Goal: Entertainment & Leisure: Consume media (video, audio)

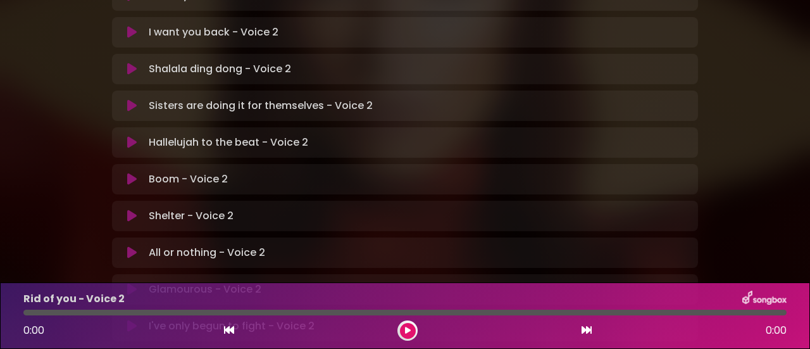
scroll to position [466, 0]
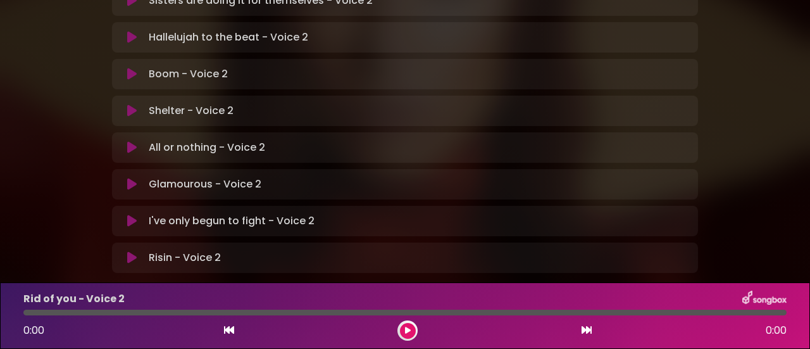
click at [130, 251] on icon at bounding box center [131, 257] width 9 height 13
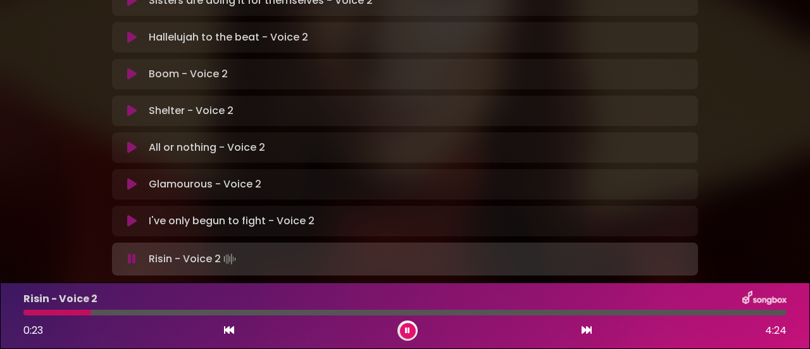
click at [129, 215] on icon at bounding box center [131, 221] width 9 height 13
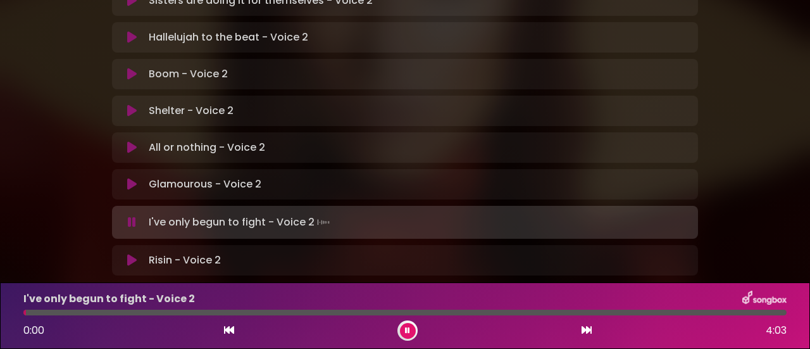
click at [128, 254] on icon at bounding box center [131, 260] width 9 height 13
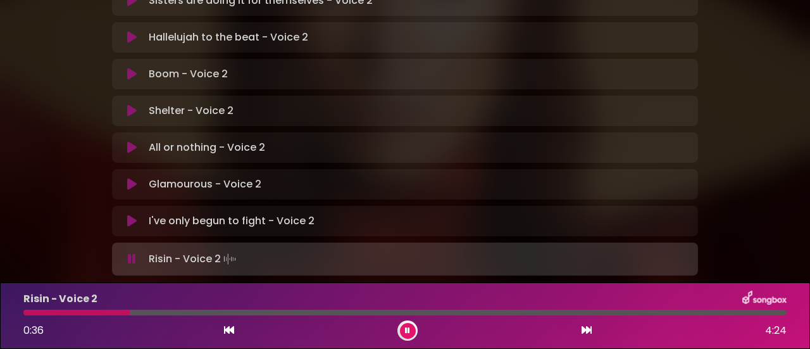
click at [128, 252] on icon at bounding box center [132, 258] width 8 height 13
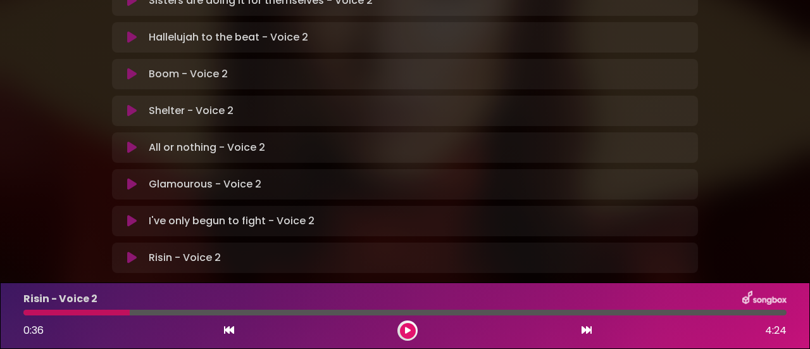
drag, startPoint x: 124, startPoint y: 311, endPoint x: 45, endPoint y: 316, distance: 79.3
click at [45, 316] on div "Risin - Voice 2 0:36 4:24" at bounding box center [405, 315] width 778 height 50
click at [130, 215] on icon at bounding box center [131, 221] width 9 height 13
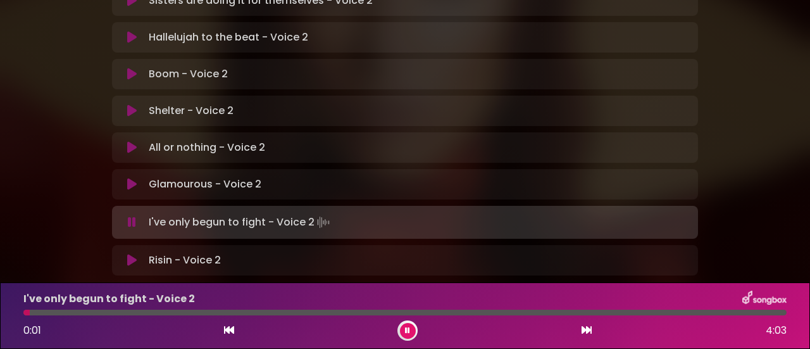
click at [130, 254] on icon at bounding box center [131, 260] width 9 height 13
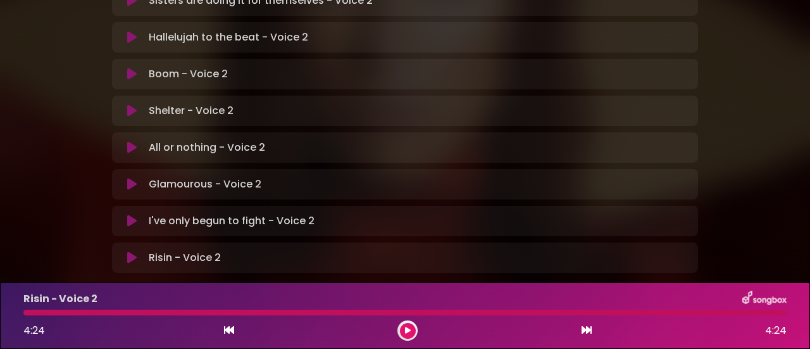
click at [132, 251] on icon at bounding box center [131, 257] width 9 height 13
click at [131, 215] on icon at bounding box center [131, 221] width 9 height 13
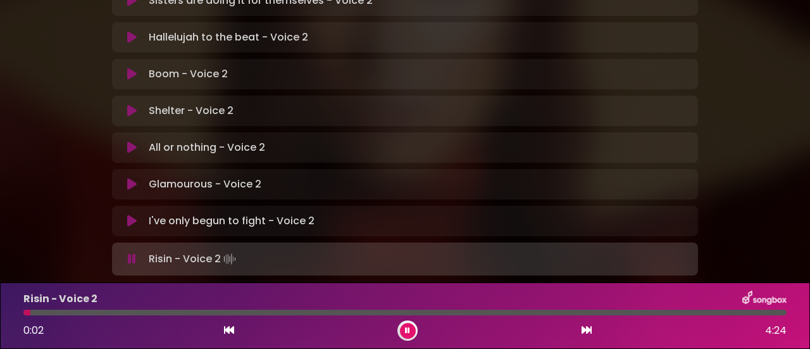
click at [130, 215] on icon at bounding box center [131, 221] width 9 height 13
click at [130, 178] on icon at bounding box center [131, 184] width 9 height 13
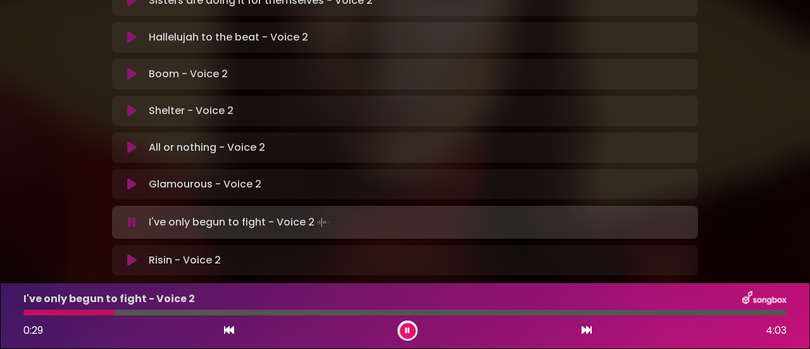
click at [129, 178] on icon at bounding box center [131, 184] width 9 height 13
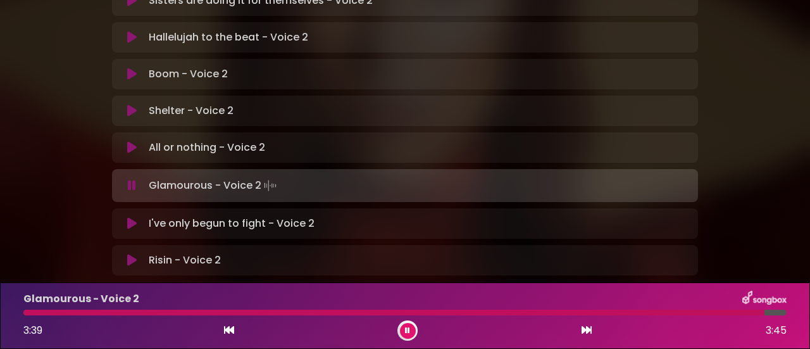
click at [129, 141] on icon at bounding box center [131, 147] width 9 height 13
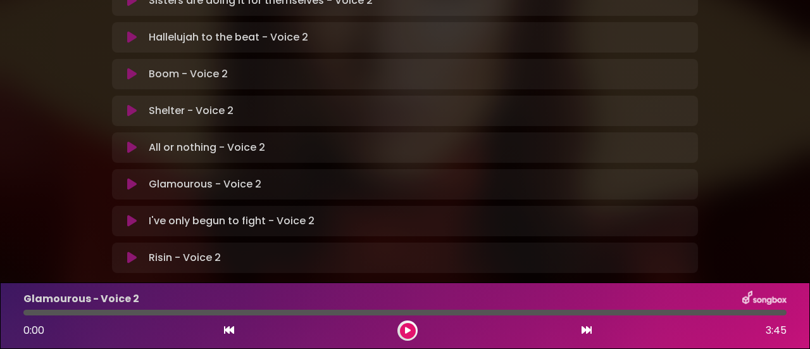
click at [133, 141] on icon at bounding box center [131, 147] width 9 height 13
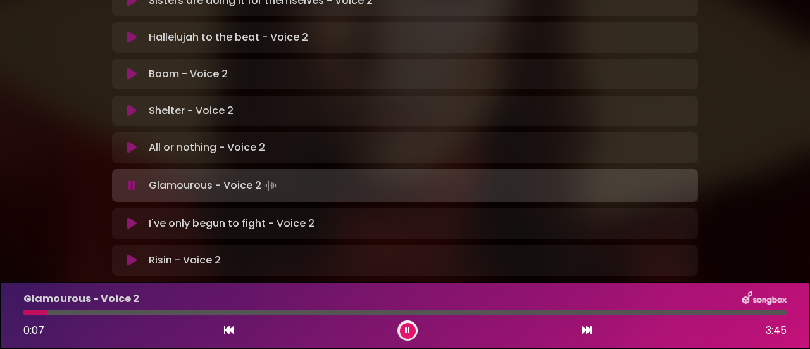
click at [128, 104] on icon at bounding box center [131, 110] width 9 height 13
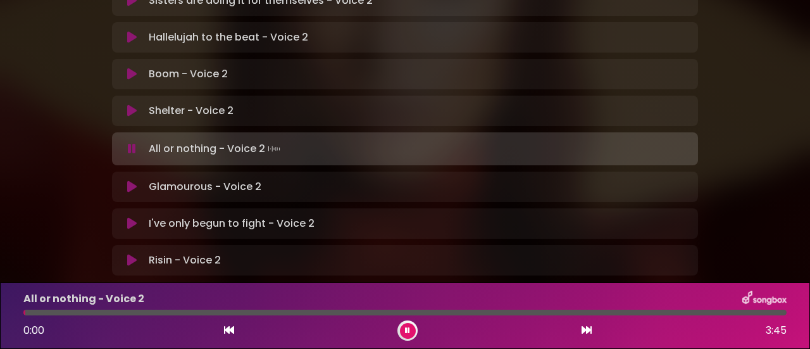
click at [133, 104] on icon at bounding box center [131, 110] width 9 height 13
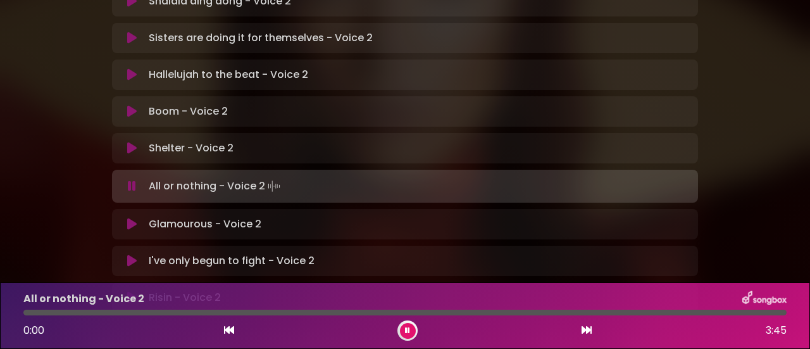
scroll to position [428, 0]
click at [127, 106] on icon at bounding box center [131, 112] width 9 height 13
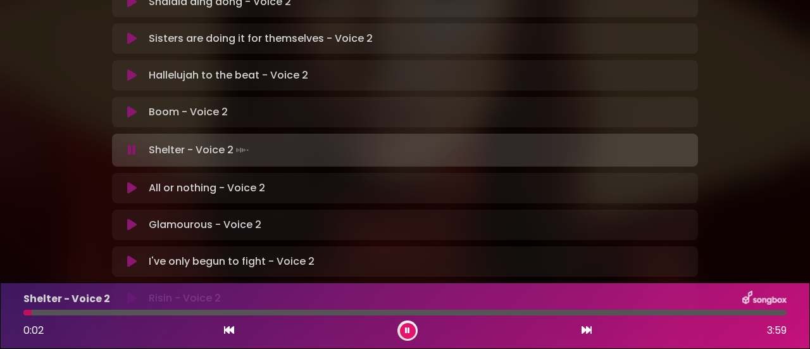
click at [131, 106] on icon at bounding box center [131, 112] width 9 height 13
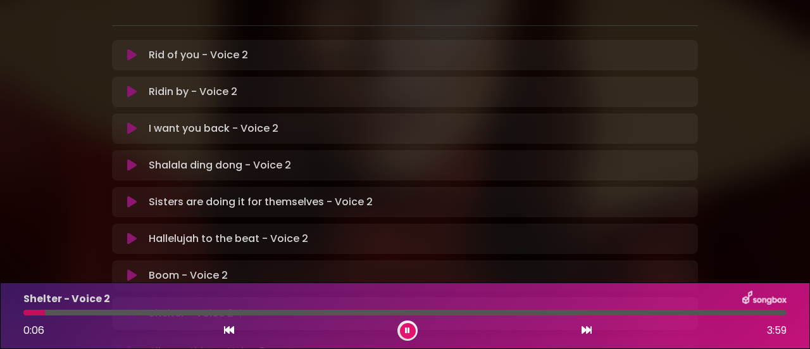
scroll to position [266, 0]
click at [132, 232] on icon at bounding box center [131, 238] width 9 height 13
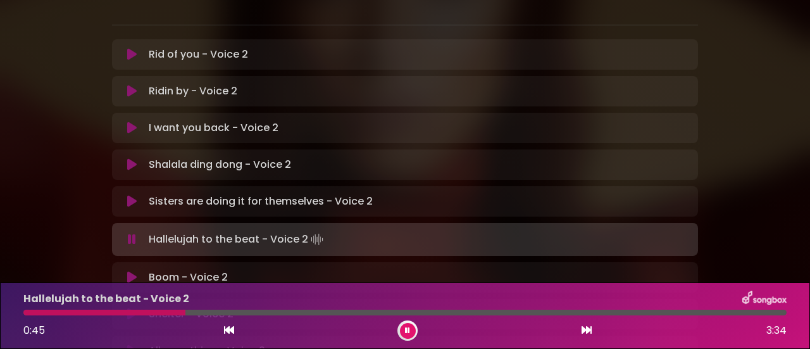
click at [132, 195] on icon at bounding box center [131, 201] width 9 height 13
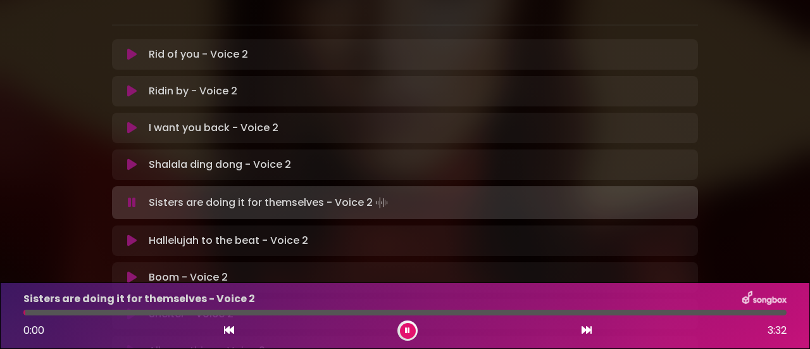
click at [130, 234] on icon at bounding box center [131, 240] width 9 height 13
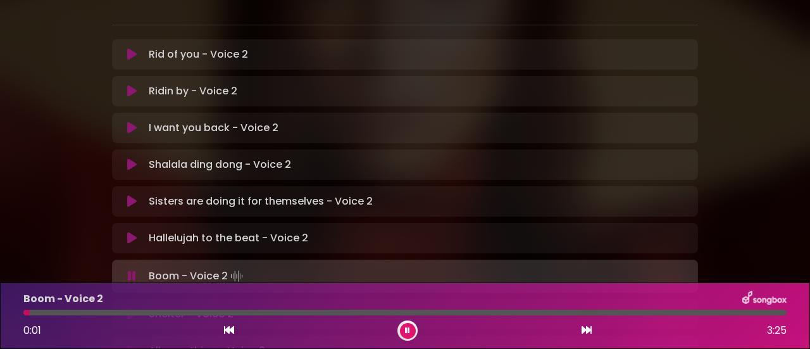
click at [128, 232] on icon at bounding box center [131, 238] width 9 height 13
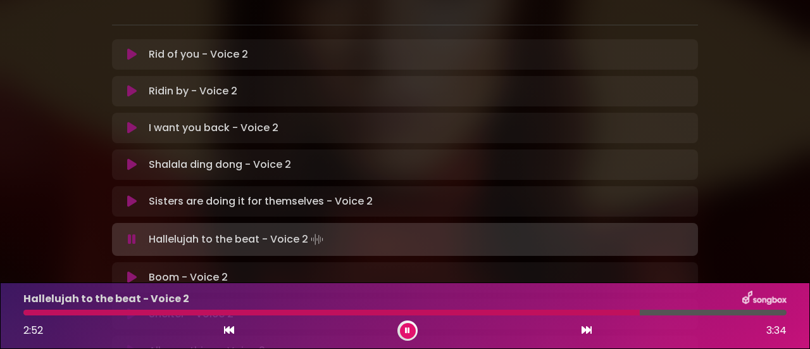
click at [127, 195] on icon at bounding box center [131, 201] width 9 height 13
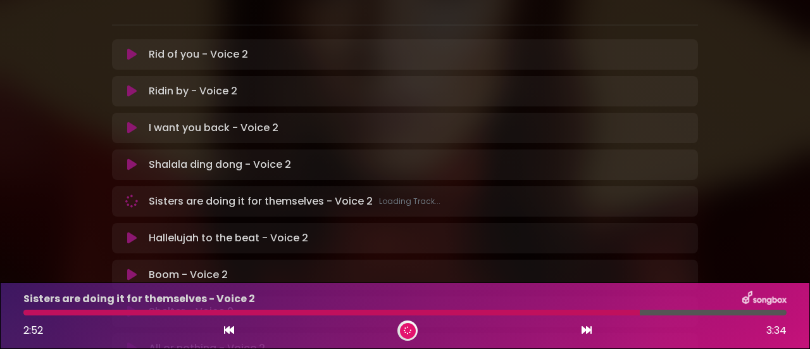
click at [129, 232] on icon at bounding box center [131, 238] width 9 height 13
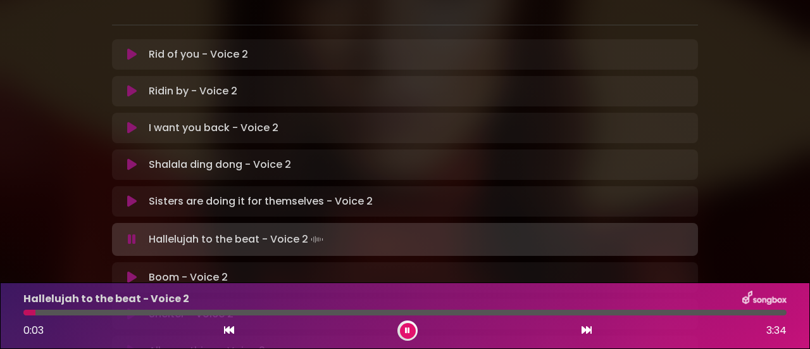
click at [129, 313] on div at bounding box center [404, 312] width 763 height 6
click at [192, 313] on div at bounding box center [404, 312] width 763 height 6
click at [328, 309] on div at bounding box center [404, 312] width 763 height 6
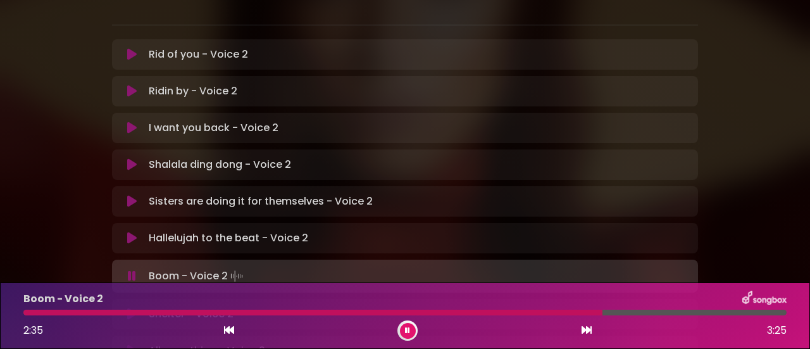
click at [402, 330] on button at bounding box center [408, 331] width 16 height 16
